Goal: Task Accomplishment & Management: Manage account settings

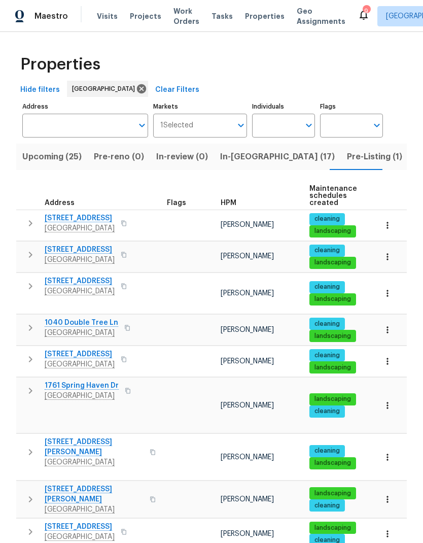
click at [100, 20] on span "Visits" at bounding box center [107, 16] width 21 height 10
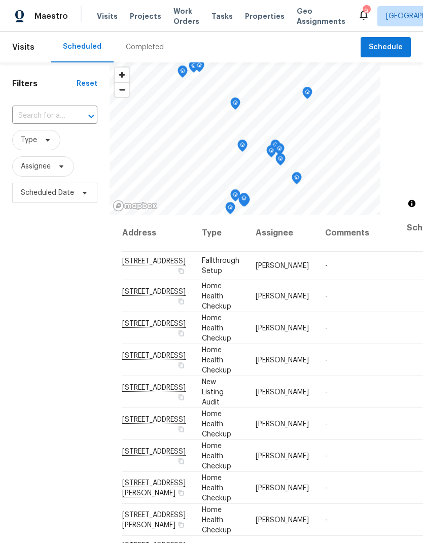
click at [38, 124] on input "text" at bounding box center [40, 116] width 57 height 16
type input "1157 i"
click at [35, 145] on li "1157 Inneswood Dr, Gallatin, TN 37066" at bounding box center [54, 139] width 85 height 17
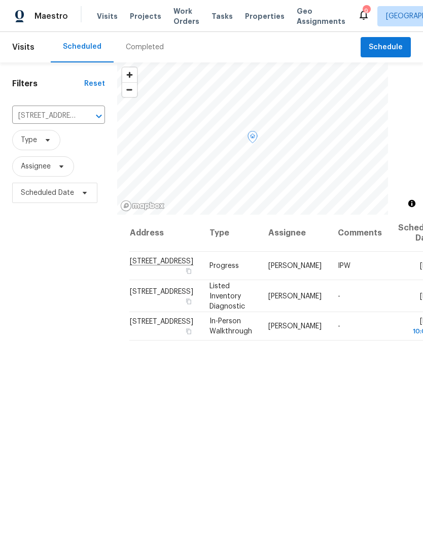
click at [0, 0] on icon at bounding box center [0, 0] width 0 height 0
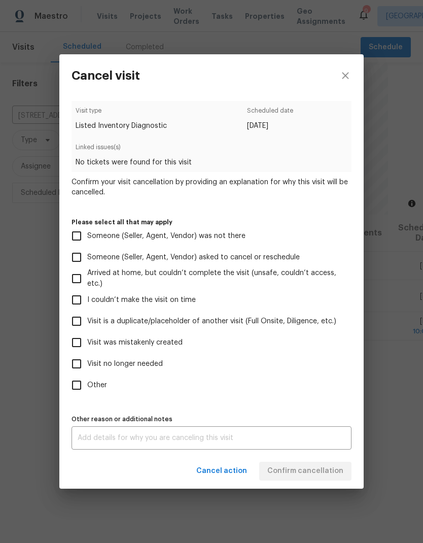
click at [86, 344] on input "Visit was mistakenly created" at bounding box center [76, 342] width 21 height 21
checkbox input "true"
click at [286, 459] on div "Cancel action Confirm cancellation" at bounding box center [211, 471] width 304 height 35
click at [285, 472] on span "Confirm cancellation" at bounding box center [305, 471] width 76 height 13
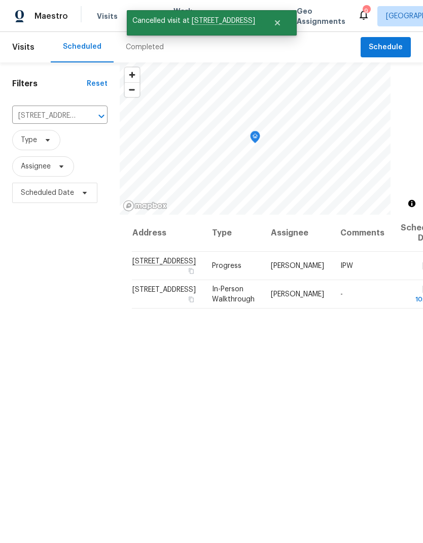
click at [83, 113] on icon "Clear" at bounding box center [88, 116] width 10 height 10
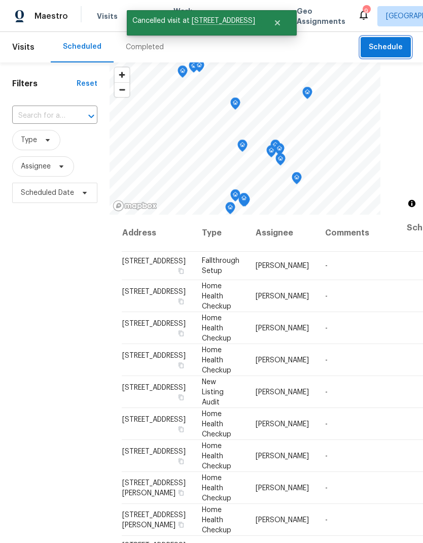
click at [384, 42] on span "Schedule" at bounding box center [386, 47] width 34 height 13
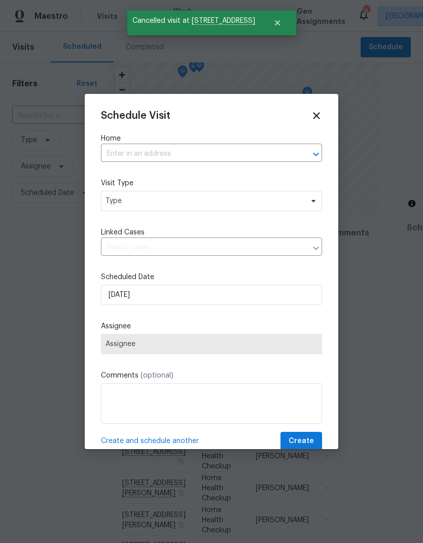
click at [133, 143] on label "Home" at bounding box center [211, 138] width 221 height 10
click at [129, 152] on input "text" at bounding box center [197, 154] width 193 height 16
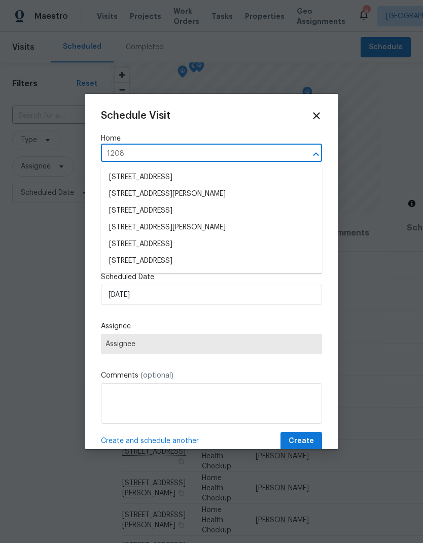
type input "1208 l"
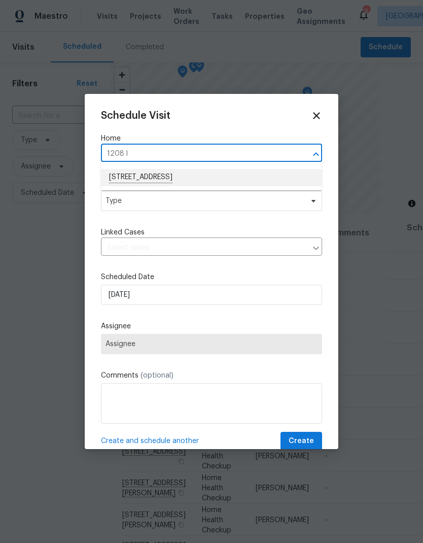
click at [146, 179] on li "1208 Langwood Dr, Gallatin, TN 37066" at bounding box center [211, 177] width 221 height 17
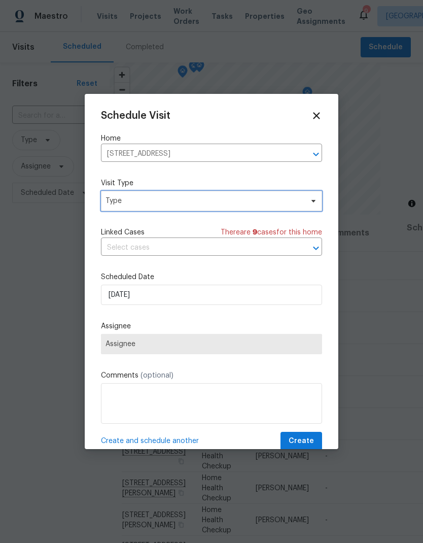
click at [129, 195] on span "Type" at bounding box center [211, 201] width 221 height 20
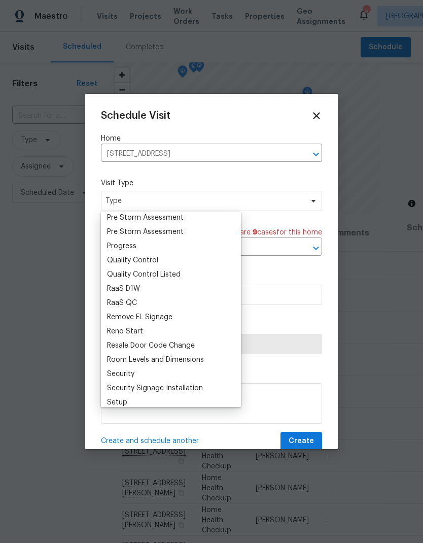
scroll to position [654, 0]
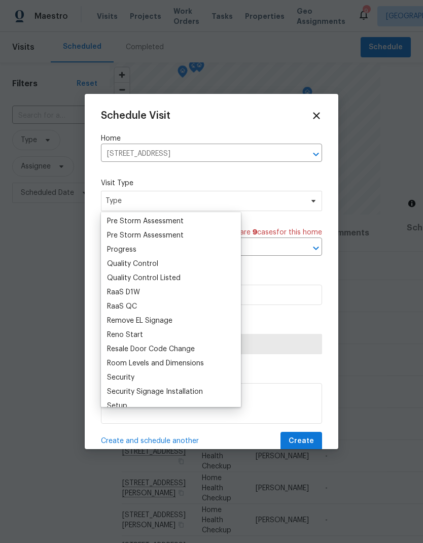
click at [120, 252] on div "Progress" at bounding box center [121, 250] width 29 height 10
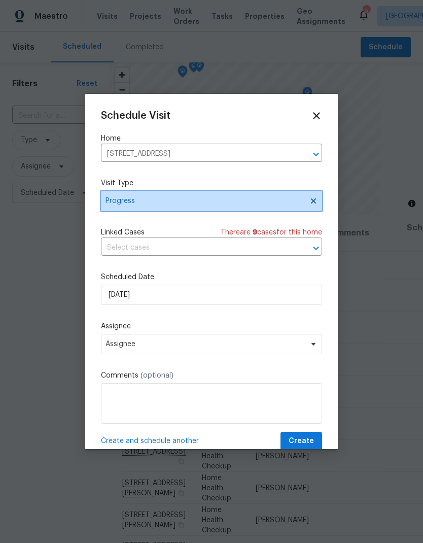
click at [127, 196] on span "Progress" at bounding box center [211, 201] width 221 height 20
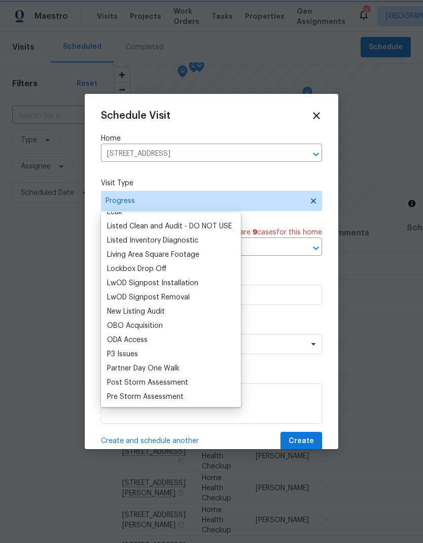
scroll to position [460, 0]
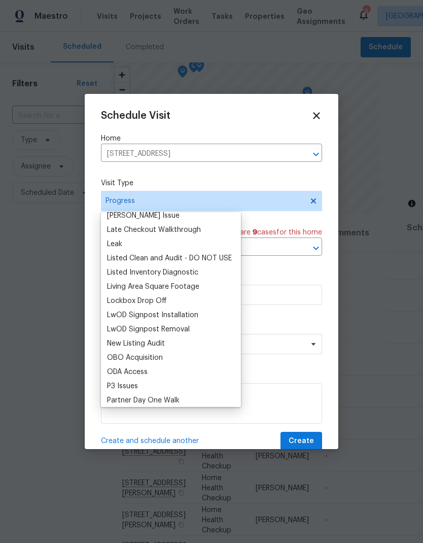
click at [131, 270] on div "Listed Inventory Diagnostic" at bounding box center [152, 272] width 91 height 10
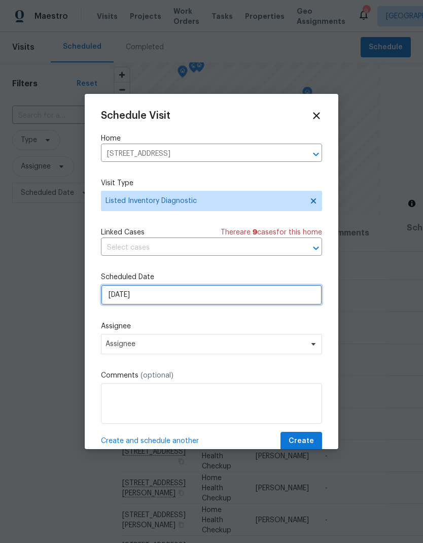
click at [116, 299] on input "[DATE]" at bounding box center [211, 295] width 221 height 20
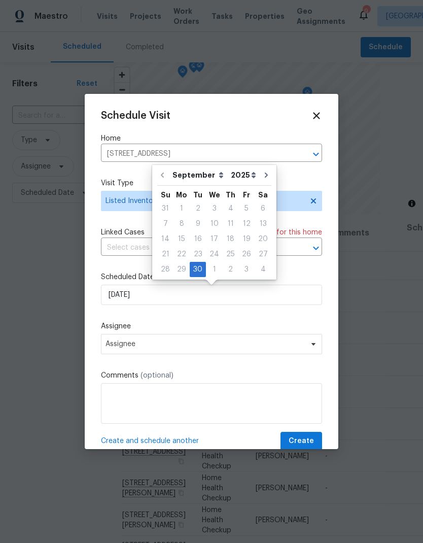
click at [136, 323] on div "Schedule Visit Home 1208 Langwood Dr, Gallatin, TN 37066 ​ Visit Type Listed In…" at bounding box center [211, 280] width 221 height 340
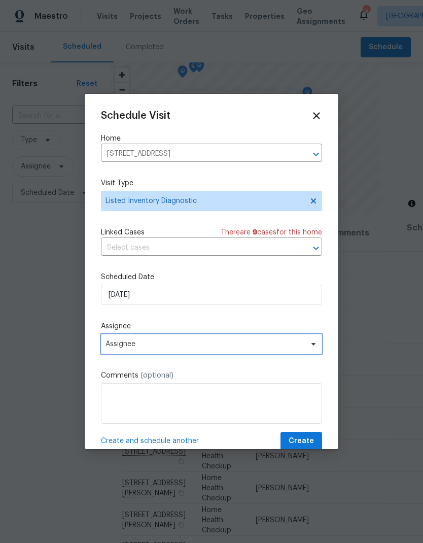
click at [126, 348] on span "Assignee" at bounding box center [205, 344] width 199 height 8
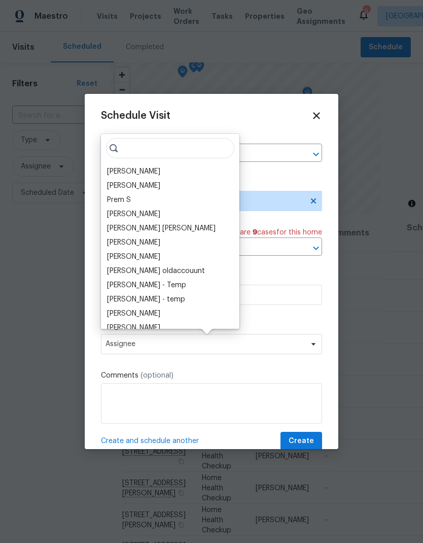
click at [122, 171] on div "[PERSON_NAME]" at bounding box center [133, 171] width 53 height 10
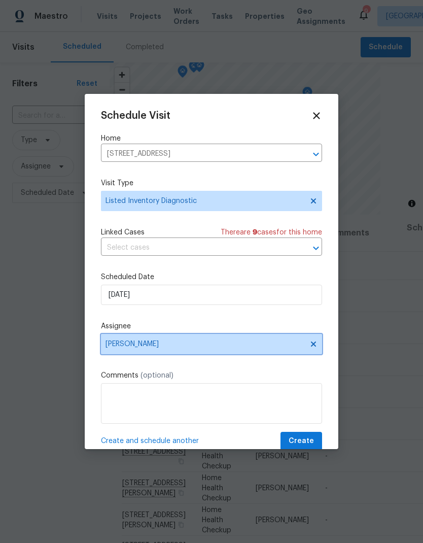
click at [190, 354] on span "[PERSON_NAME]" at bounding box center [211, 344] width 221 height 20
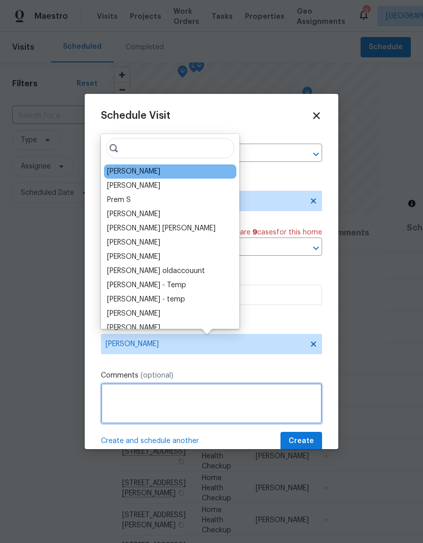
click at [193, 403] on textarea at bounding box center [211, 403] width 221 height 41
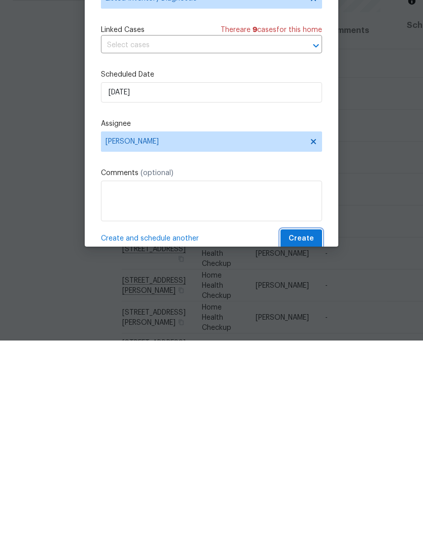
click at [300, 435] on span "Create" at bounding box center [301, 441] width 25 height 13
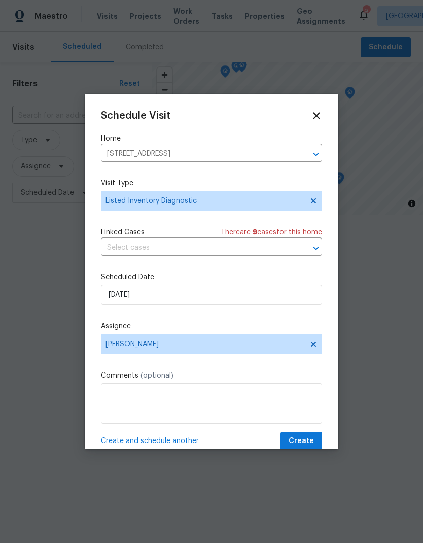
scroll to position [0, 0]
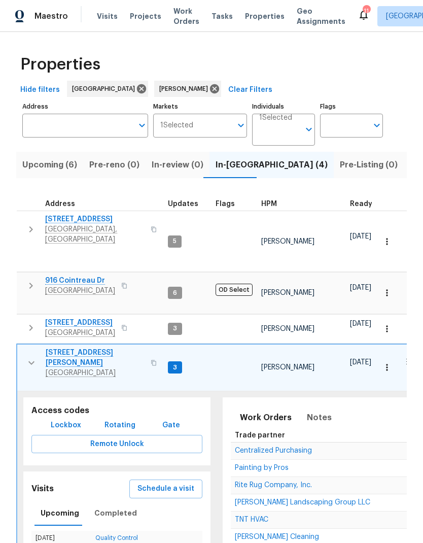
click at [247, 459] on td "Painting by Pros" at bounding box center [362, 467] width 262 height 17
click at [178, 483] on span "Schedule a visit" at bounding box center [166, 489] width 57 height 13
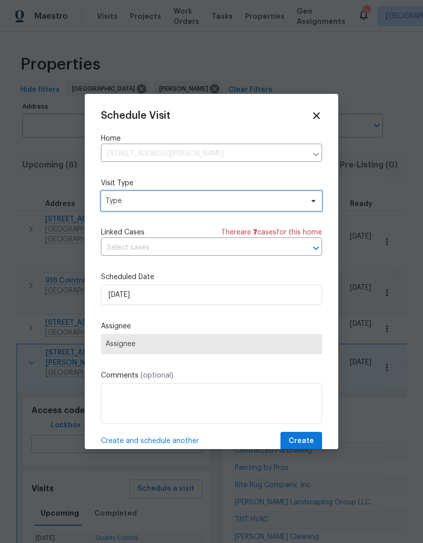
click at [128, 204] on span "Type" at bounding box center [204, 201] width 197 height 10
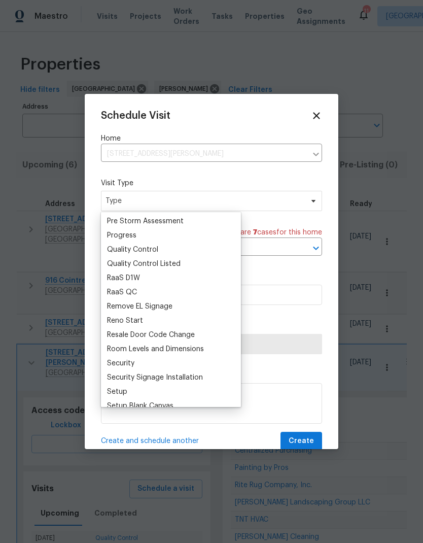
scroll to position [669, 0]
click at [117, 232] on div "Progress" at bounding box center [121, 234] width 29 height 10
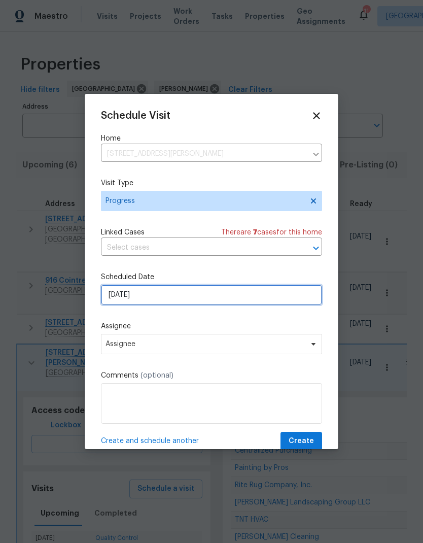
click at [134, 295] on input "[DATE]" at bounding box center [211, 295] width 221 height 20
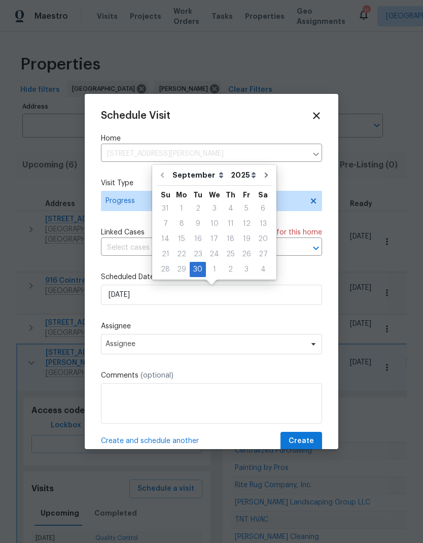
click at [110, 319] on div "Schedule Visit Home [STREET_ADDRESS][PERSON_NAME] ​ Visit Type Progress Linked …" at bounding box center [211, 280] width 221 height 340
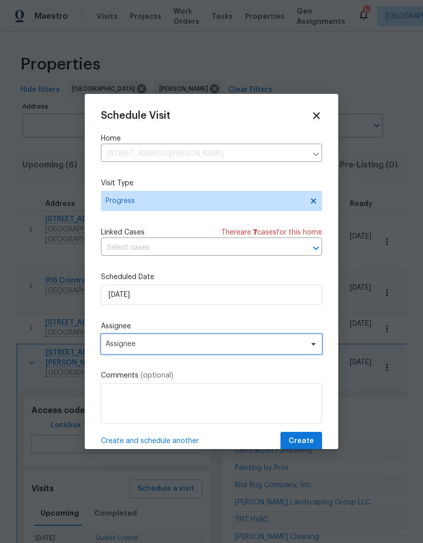
click at [126, 343] on span "Assignee" at bounding box center [205, 344] width 199 height 8
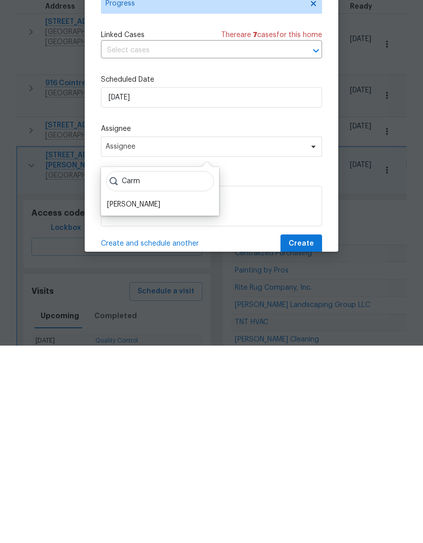
type input "Carm"
click at [128, 397] on div "[PERSON_NAME]" at bounding box center [133, 402] width 53 height 10
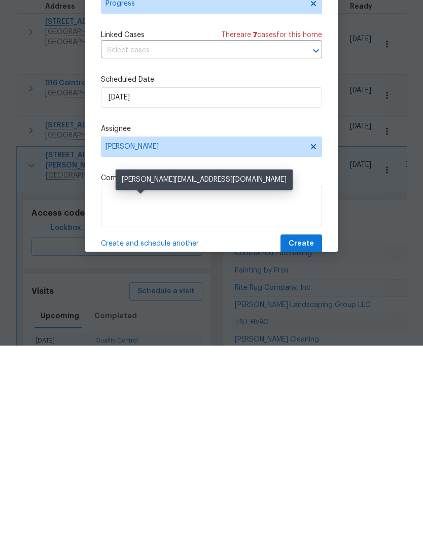
scroll to position [41, 0]
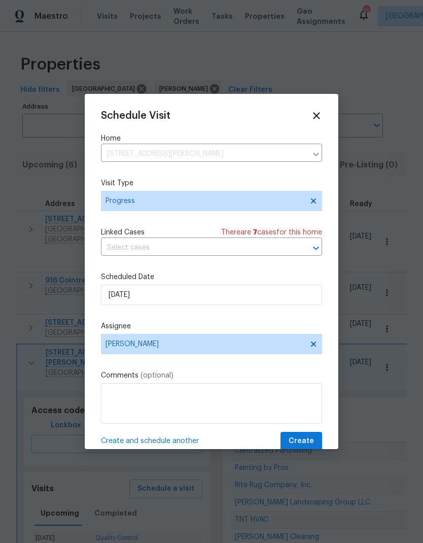
click at [118, 405] on textarea at bounding box center [211, 403] width 221 height 41
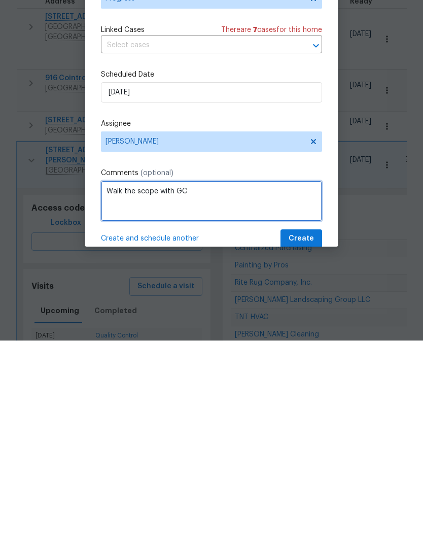
type textarea "Walk the scope with GC"
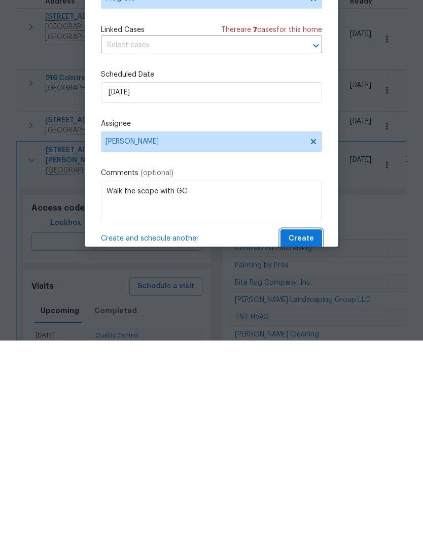
click at [306, 435] on span "Create" at bounding box center [301, 441] width 25 height 13
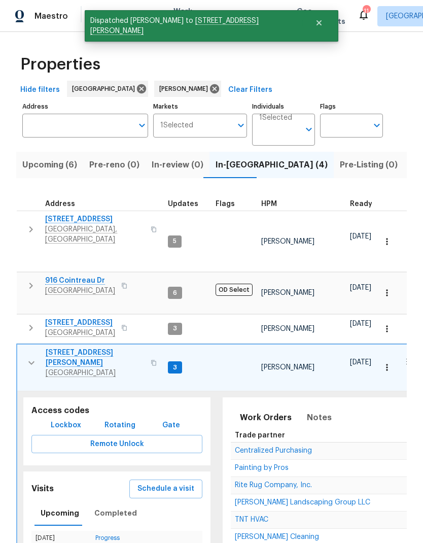
click at [168, 483] on span "Schedule a visit" at bounding box center [166, 489] width 57 height 13
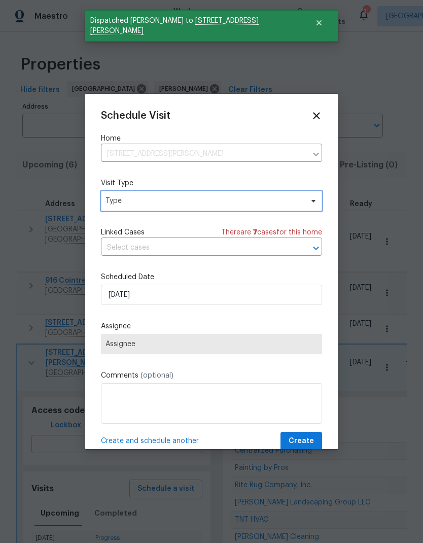
click at [235, 206] on span "Type" at bounding box center [204, 201] width 197 height 10
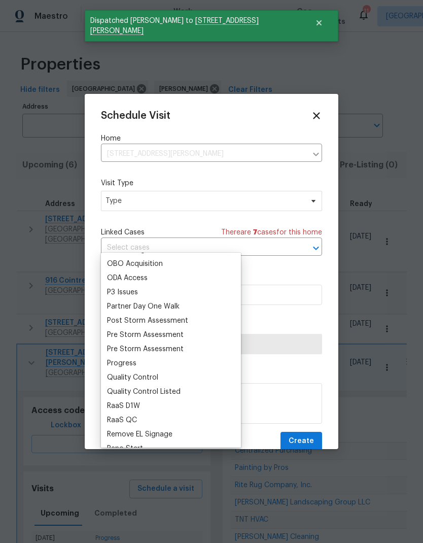
scroll to position [583, 0]
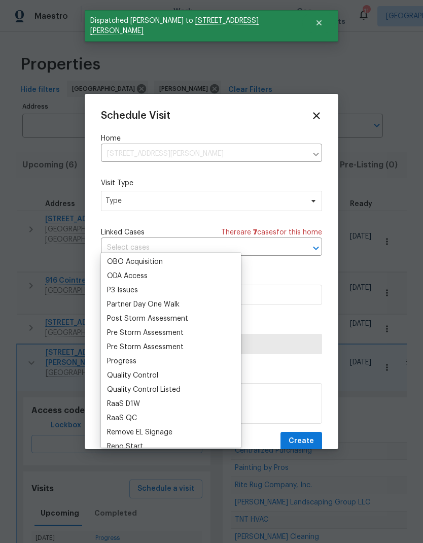
click at [125, 356] on div "Progress" at bounding box center [121, 361] width 29 height 10
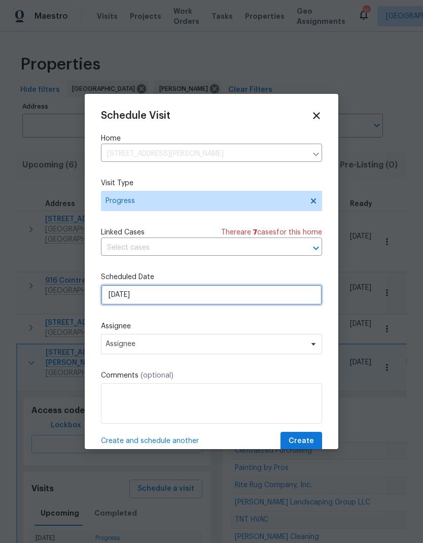
click at [227, 299] on input "[DATE]" at bounding box center [211, 295] width 221 height 20
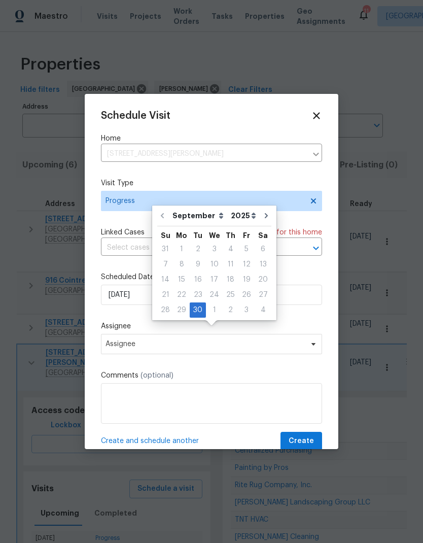
click at [197, 325] on label "Assignee" at bounding box center [211, 326] width 221 height 10
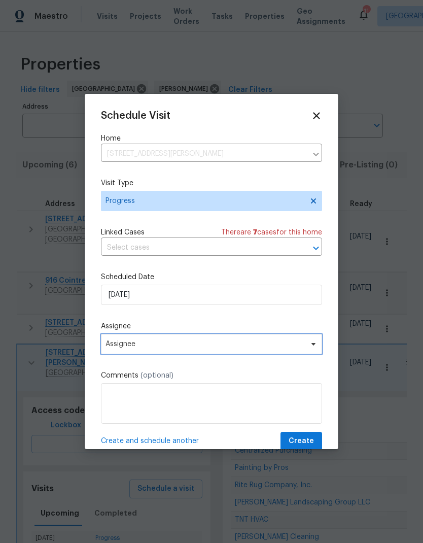
click at [175, 347] on span "Assignee" at bounding box center [205, 344] width 199 height 8
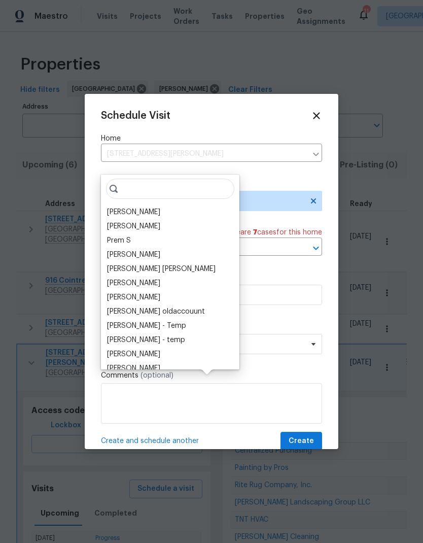
click at [134, 179] on input "search" at bounding box center [170, 189] width 128 height 20
click at [147, 205] on div "[PERSON_NAME]" at bounding box center [170, 212] width 132 height 14
click at [133, 207] on div "[PERSON_NAME]" at bounding box center [133, 212] width 53 height 10
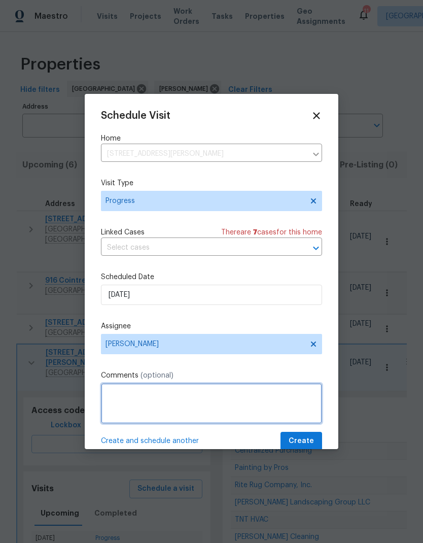
click at [164, 406] on textarea at bounding box center [211, 403] width 221 height 41
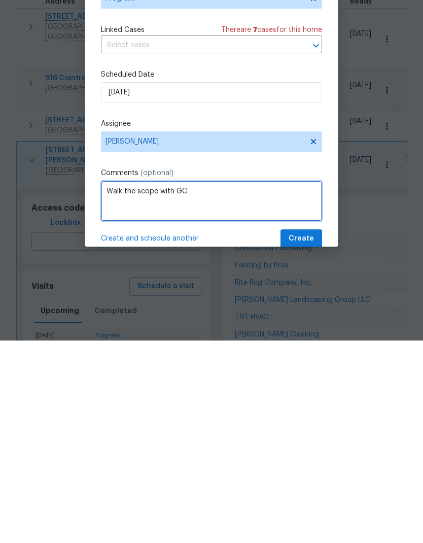
type textarea "Walk the scope with GC"
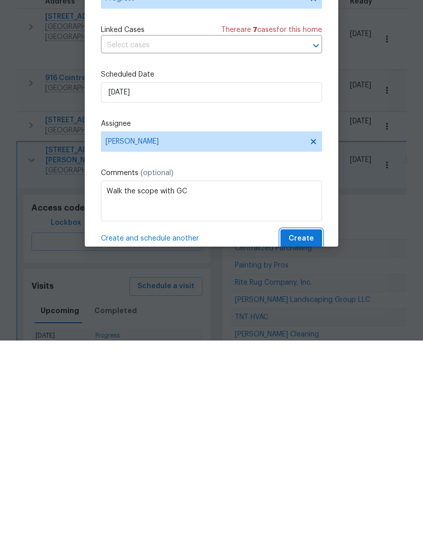
click at [300, 435] on span "Create" at bounding box center [301, 441] width 25 height 13
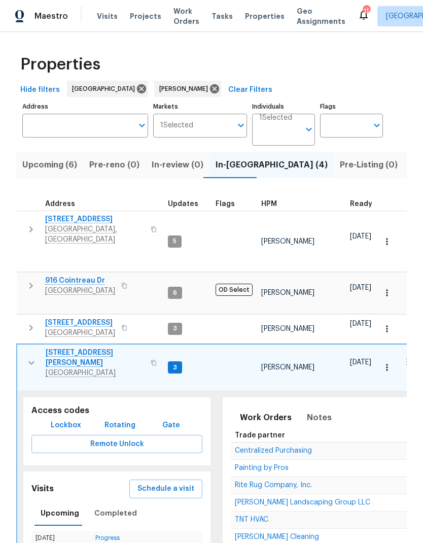
click at [35, 357] on icon "button" at bounding box center [31, 363] width 12 height 12
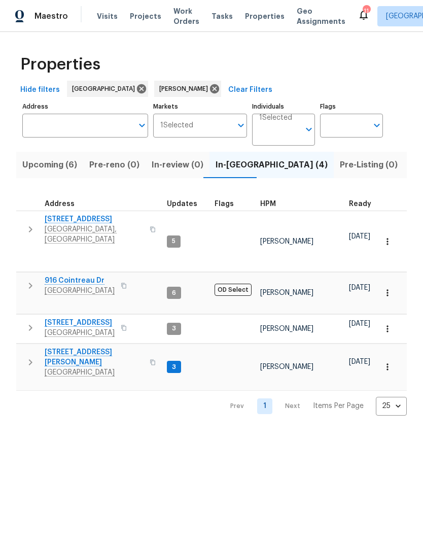
click at [35, 356] on icon "button" at bounding box center [30, 362] width 12 height 12
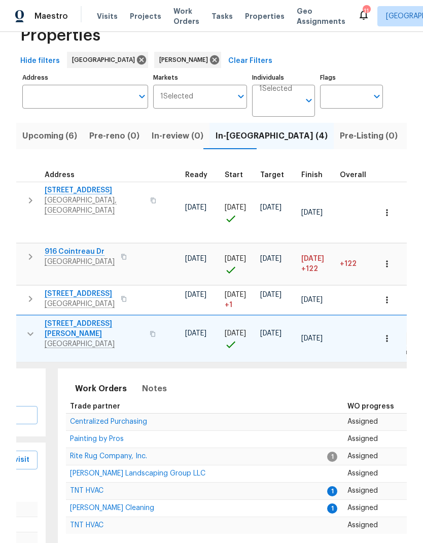
scroll to position [0, 165]
click at [112, 504] on span "[PERSON_NAME] Cleaning" at bounding box center [112, 507] width 84 height 7
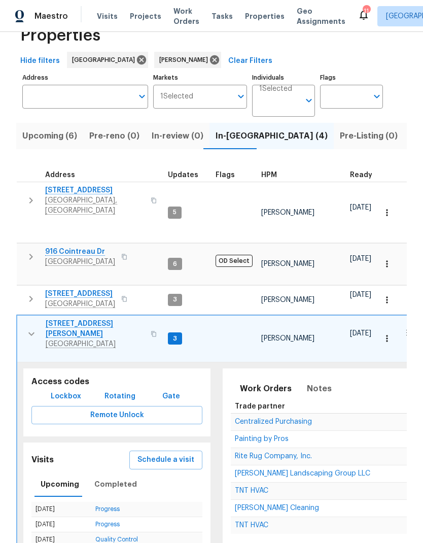
scroll to position [0, -2]
click at [52, 138] on span "Upcoming (6)" at bounding box center [49, 136] width 55 height 14
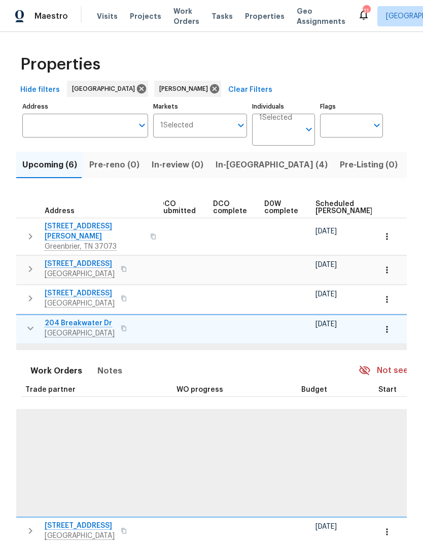
scroll to position [0, 183]
click at [316, 210] on span "Scheduled [PERSON_NAME]" at bounding box center [341, 207] width 57 height 14
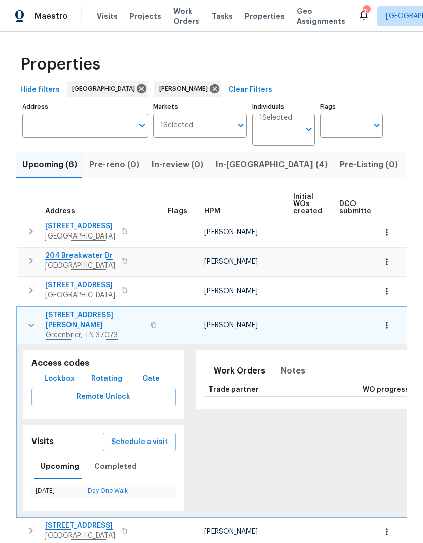
click at [32, 235] on icon "button" at bounding box center [31, 231] width 12 height 12
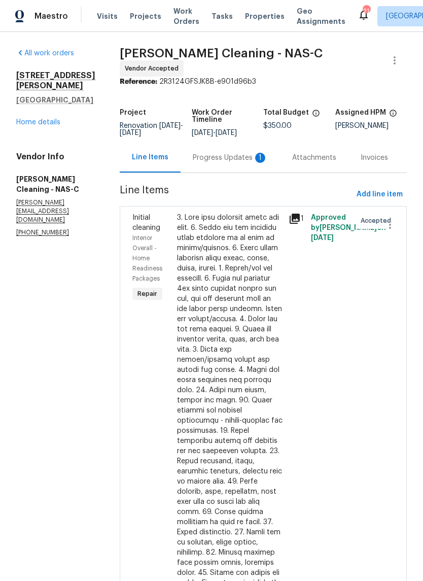
click at [249, 163] on div "Progress Updates 1" at bounding box center [230, 158] width 75 height 10
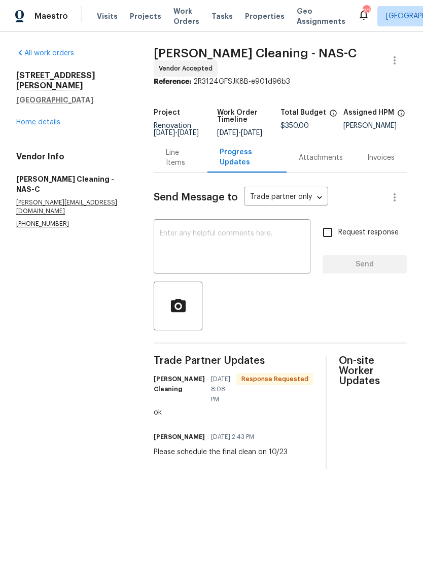
click at [177, 167] on div "Line Items" at bounding box center [180, 158] width 29 height 20
